Goal: Information Seeking & Learning: Check status

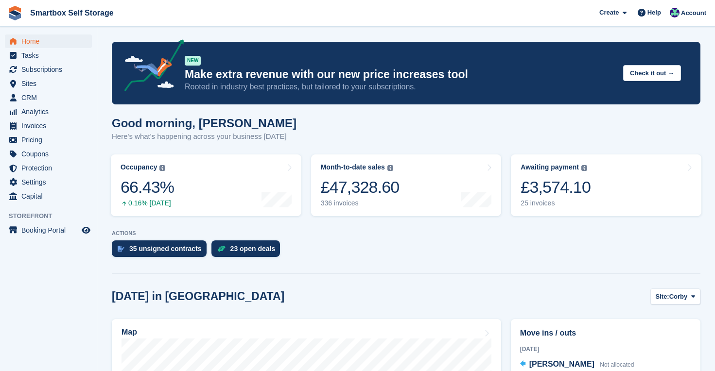
click at [358, 15] on span "Smartbox Self Storage Create Subscription Invoice Contact Deal Discount Page He…" at bounding box center [357, 13] width 715 height 26
click at [50, 109] on span "Analytics" at bounding box center [50, 112] width 58 height 14
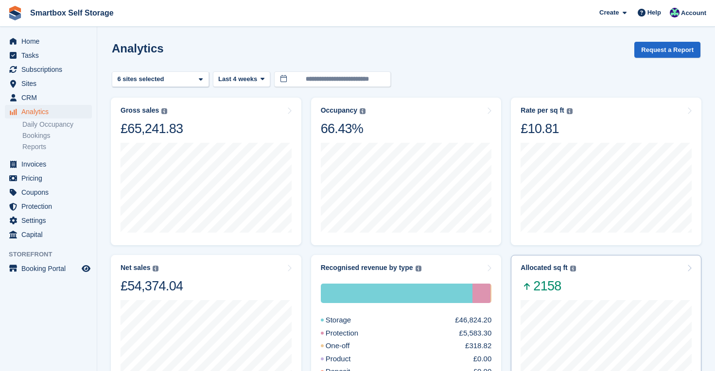
click at [586, 289] on div "Allocated sq ft The total change in allocated area from the beginning to the en…" at bounding box center [606, 279] width 171 height 31
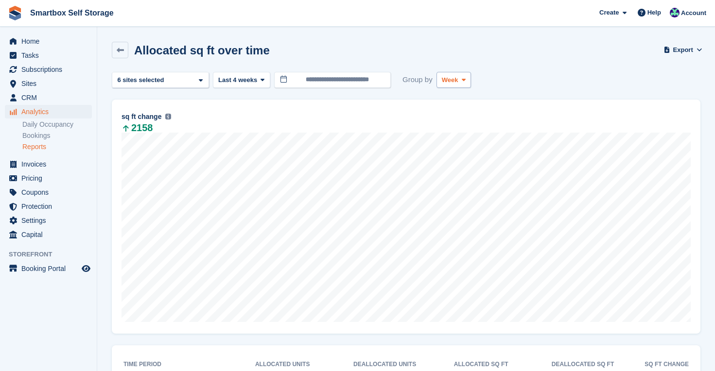
click at [468, 76] on span at bounding box center [464, 80] width 8 height 8
click at [456, 138] on link "Month" at bounding box center [483, 138] width 85 height 18
click at [251, 75] on span "Last 4 weeks" at bounding box center [237, 80] width 39 height 10
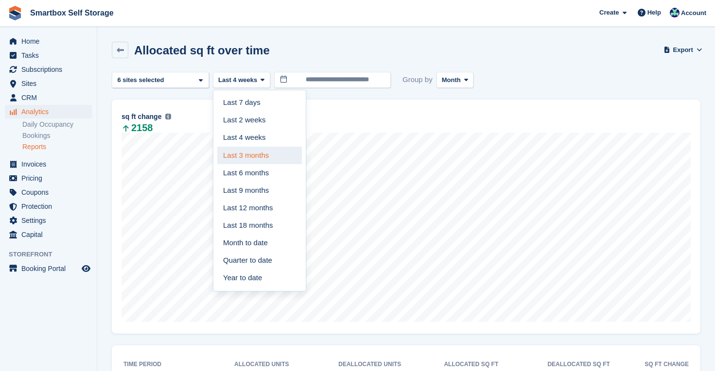
click at [253, 155] on link "Last 3 months" at bounding box center [259, 156] width 85 height 18
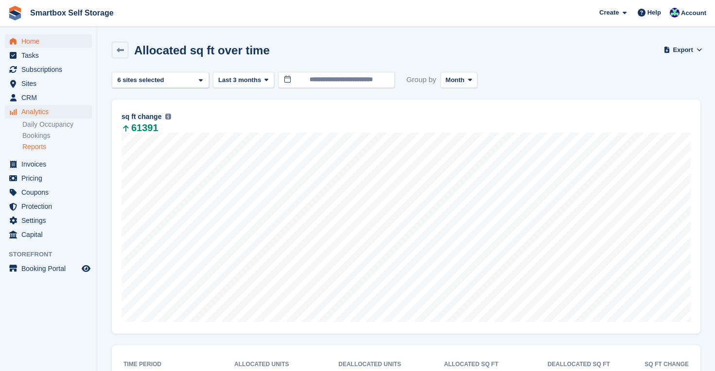
click at [30, 43] on span "Home" at bounding box center [50, 42] width 58 height 14
